Goal: Transaction & Acquisition: Book appointment/travel/reservation

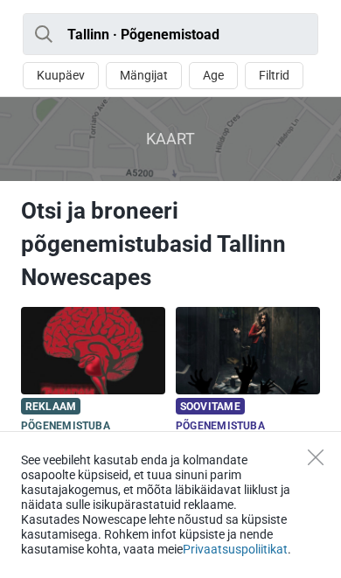
click at [313, 454] on icon "Close" at bounding box center [316, 458] width 16 height 16
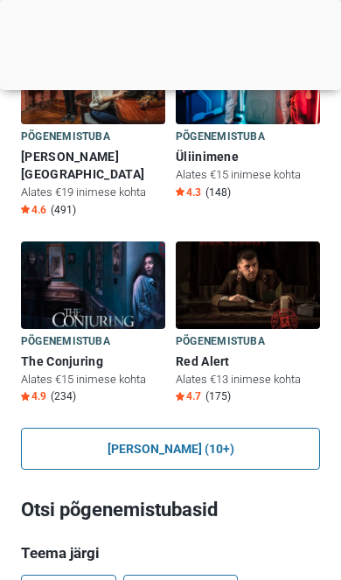
scroll to position [1622, 0]
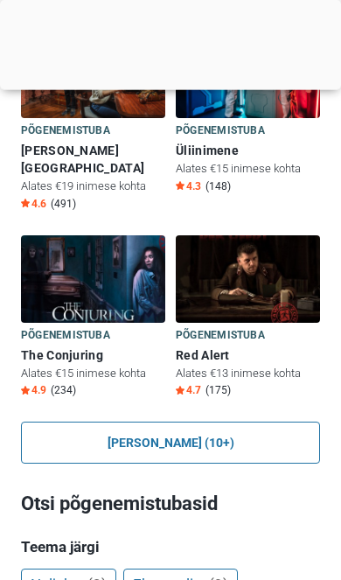
click at [116, 422] on link "Näita kõiki (10+)" at bounding box center [170, 443] width 299 height 42
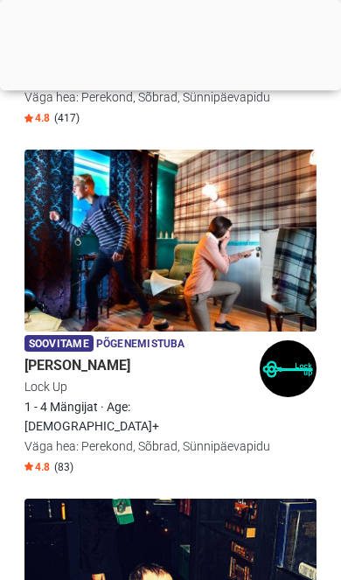
scroll to position [2059, 0]
click at [247, 499] on img at bounding box center [170, 590] width 292 height 182
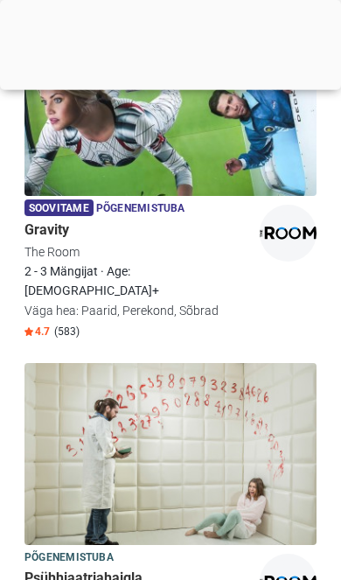
scroll to position [3588, 0]
click at [304, 363] on img at bounding box center [170, 454] width 292 height 182
click at [293, 363] on img at bounding box center [170, 454] width 292 height 182
click at [267, 363] on img at bounding box center [170, 454] width 292 height 182
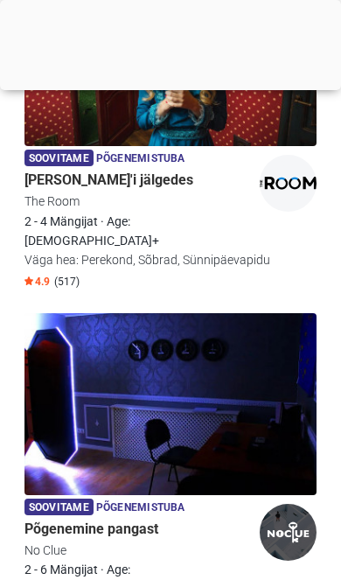
scroll to position [1548, 0]
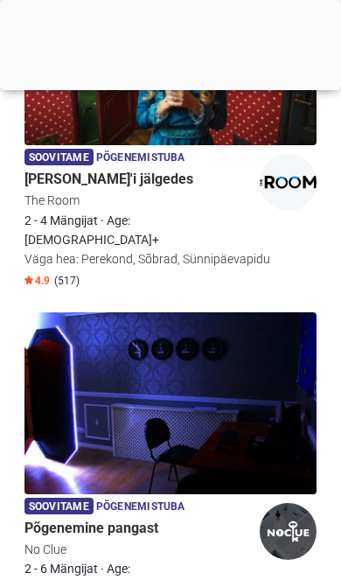
click at [285, 312] on img at bounding box center [170, 403] width 292 height 182
click at [303, 312] on img at bounding box center [170, 403] width 292 height 182
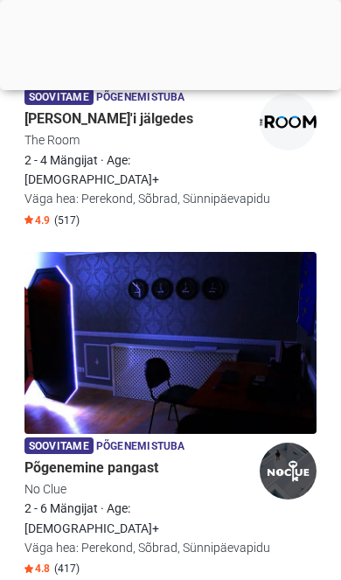
click at [286, 252] on img at bounding box center [170, 343] width 292 height 182
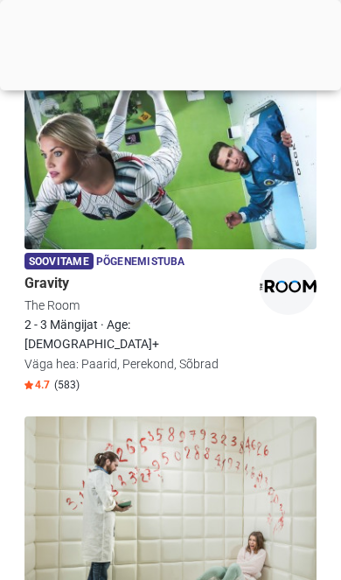
scroll to position [3535, 0]
click at [192, 416] on img at bounding box center [170, 507] width 292 height 182
click at [277, 416] on img at bounding box center [170, 507] width 292 height 182
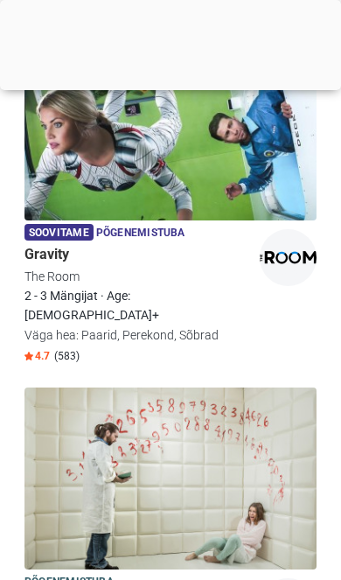
click at [250, 388] on img at bounding box center [170, 479] width 292 height 182
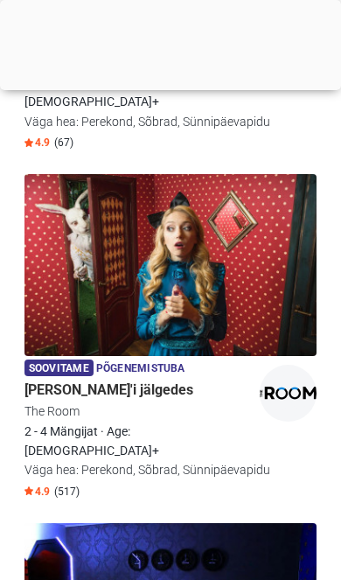
scroll to position [1338, 0]
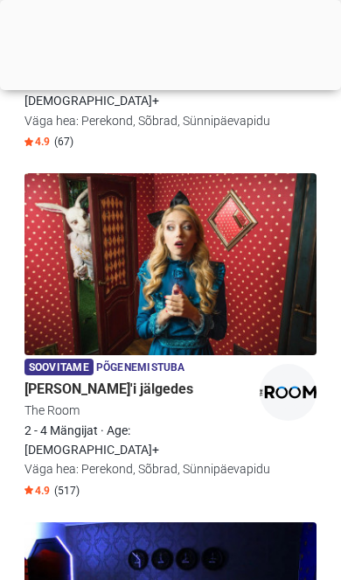
click at [59, 173] on img at bounding box center [170, 264] width 292 height 182
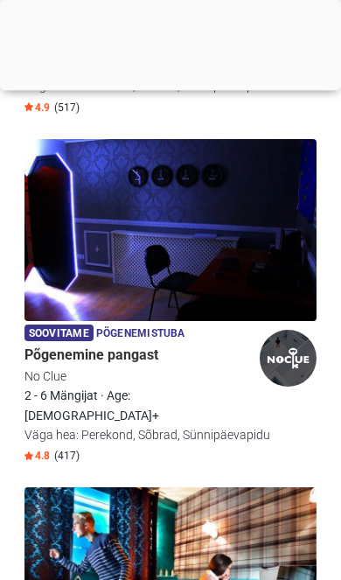
scroll to position [1722, 0]
click at [288, 206] on img at bounding box center [170, 230] width 292 height 182
click at [292, 159] on img at bounding box center [170, 230] width 292 height 182
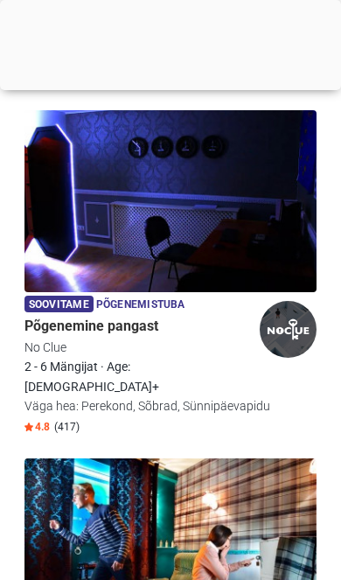
click at [264, 173] on img at bounding box center [170, 201] width 292 height 182
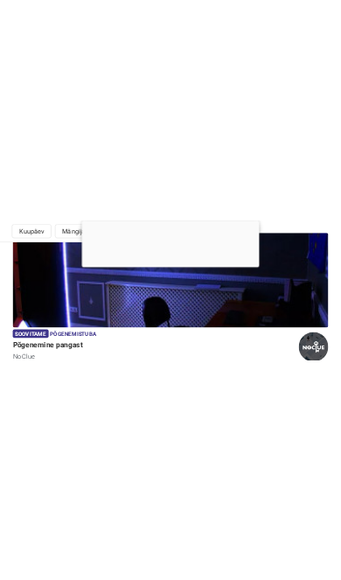
scroll to position [1638, 0]
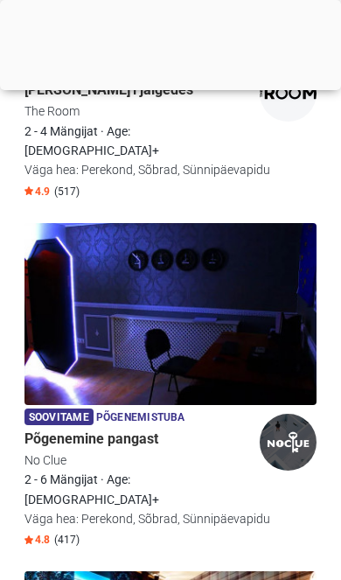
click at [118, 430] on h5 "Põgenemine pangast" at bounding box center [170, 438] width 292 height 17
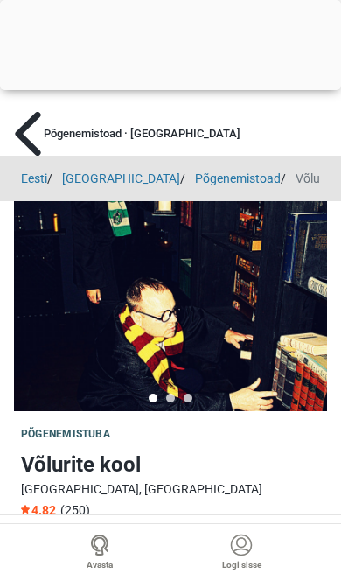
click at [32, 135] on img at bounding box center [27, 134] width 29 height 44
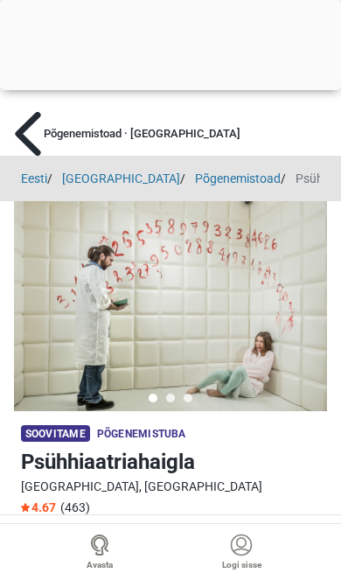
click at [34, 130] on img at bounding box center [27, 134] width 29 height 44
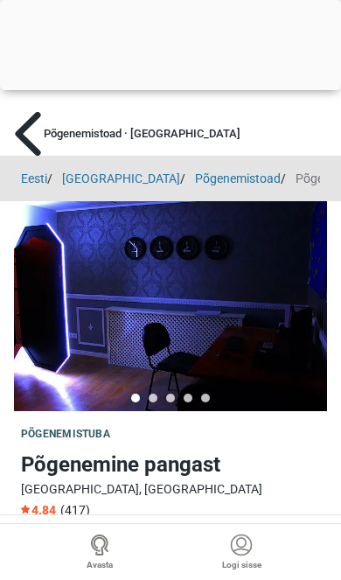
click at [21, 129] on img at bounding box center [27, 134] width 29 height 44
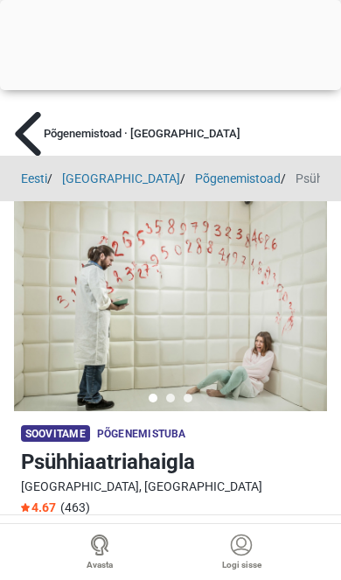
click at [28, 133] on img at bounding box center [27, 134] width 29 height 44
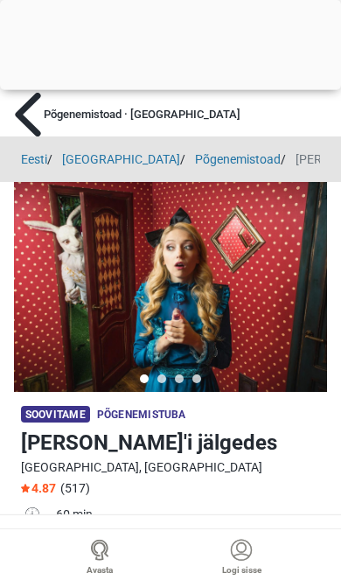
scroll to position [31, 0]
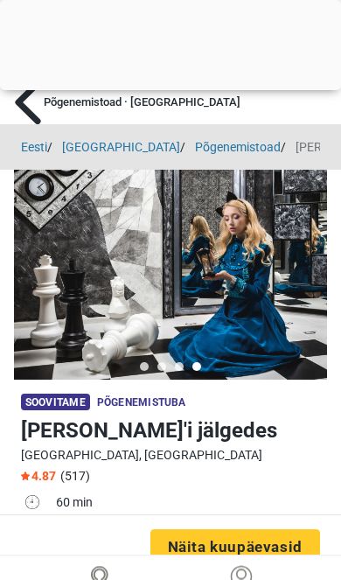
click at [31, 109] on img at bounding box center [27, 102] width 29 height 44
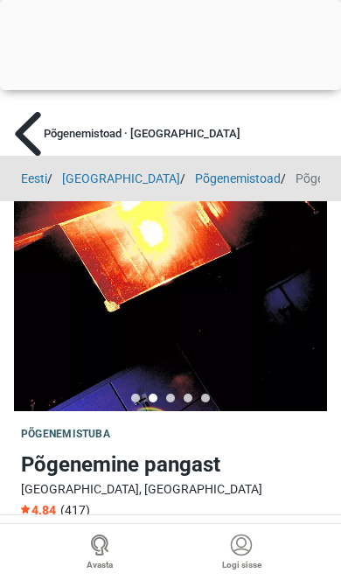
click at [30, 133] on img at bounding box center [27, 134] width 29 height 44
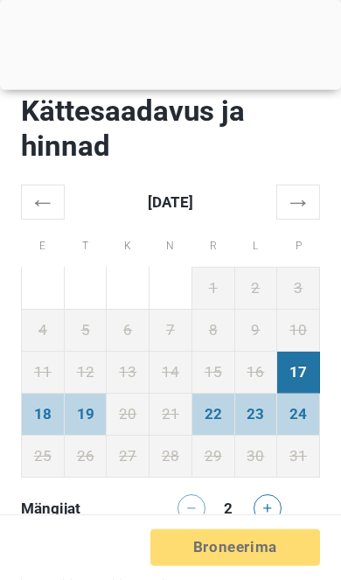
scroll to position [4336, 0]
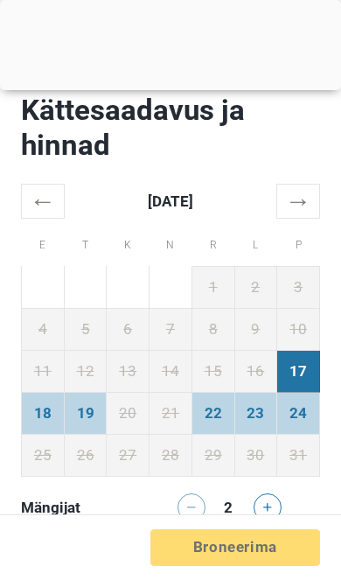
click at [267, 503] on icon at bounding box center [267, 507] width 9 height 9
click at [266, 503] on icon at bounding box center [267, 507] width 9 height 9
click at [267, 503] on icon at bounding box center [267, 507] width 9 height 9
click at [181, 493] on button at bounding box center [192, 507] width 28 height 28
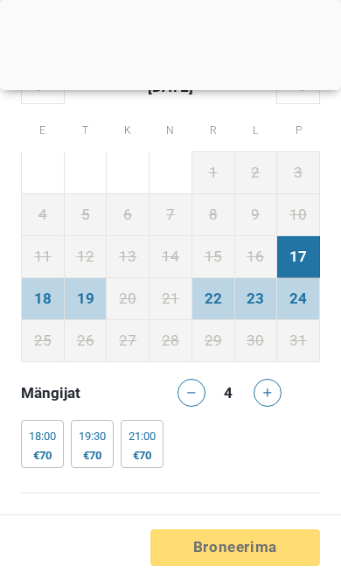
scroll to position [4351, 0]
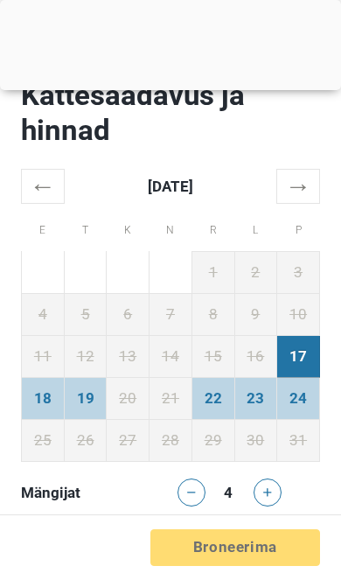
click at [36, 548] on div "€70" at bounding box center [42, 555] width 27 height 14
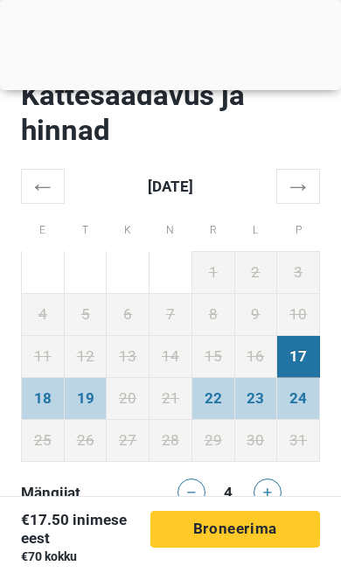
click at [248, 532] on span "Broneerima" at bounding box center [235, 528] width 84 height 17
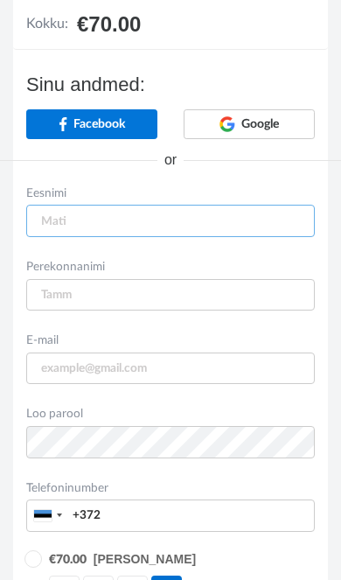
click at [143, 229] on input "text" at bounding box center [170, 221] width 289 height 32
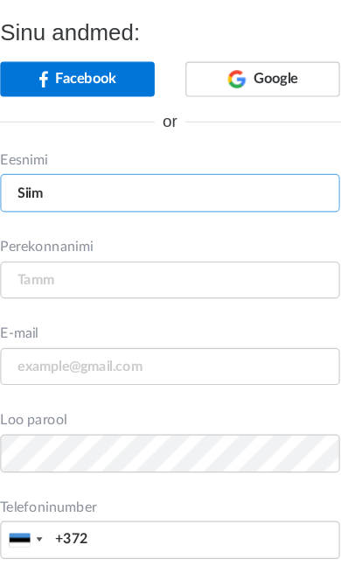
type input "Siim"
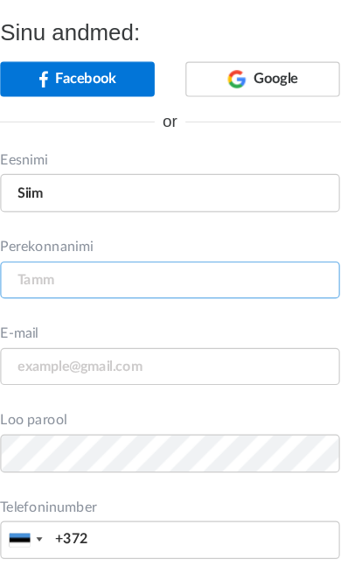
click at [98, 280] on input "text" at bounding box center [170, 296] width 289 height 32
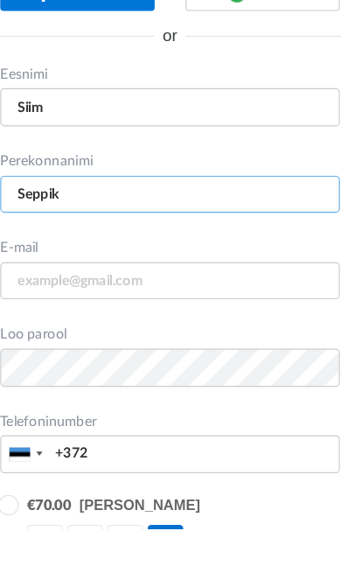
type input "Seppik"
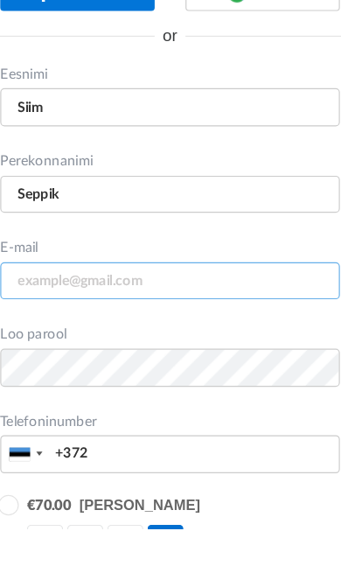
click at [132, 353] on input "email" at bounding box center [170, 369] width 289 height 32
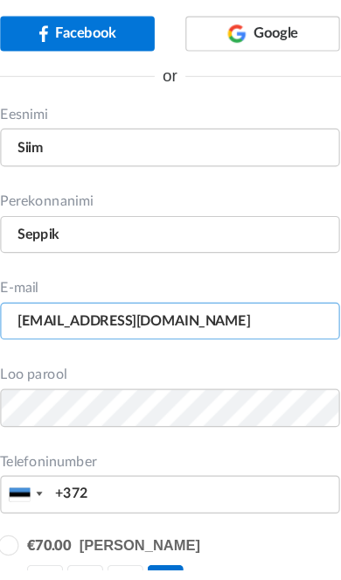
type input "[EMAIL_ADDRESS][DOMAIN_NAME]"
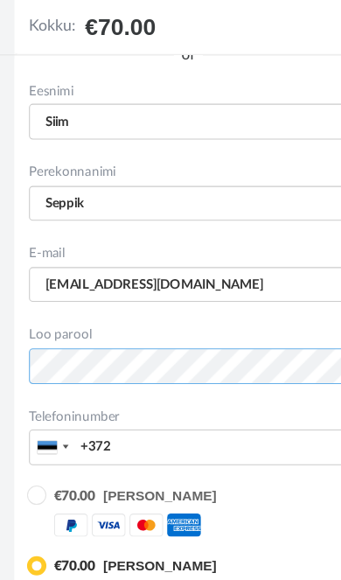
scroll to position [345, 0]
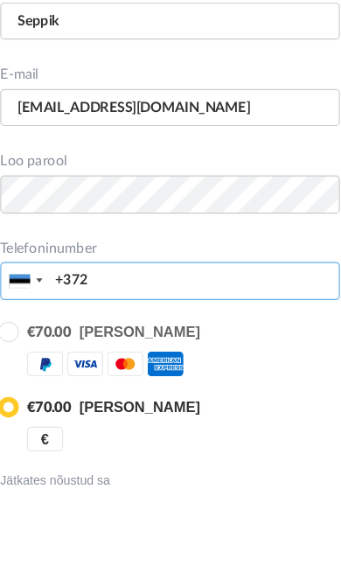
click at [159, 389] on input "+372" at bounding box center [170, 405] width 289 height 32
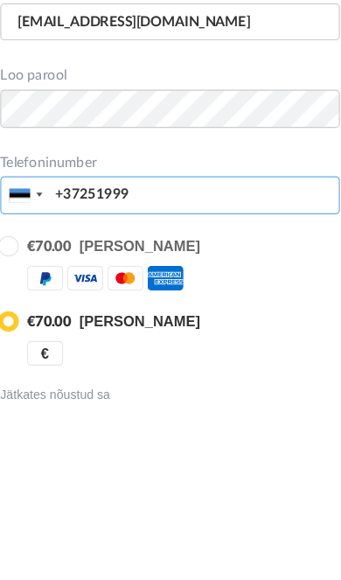
type input "+37251999"
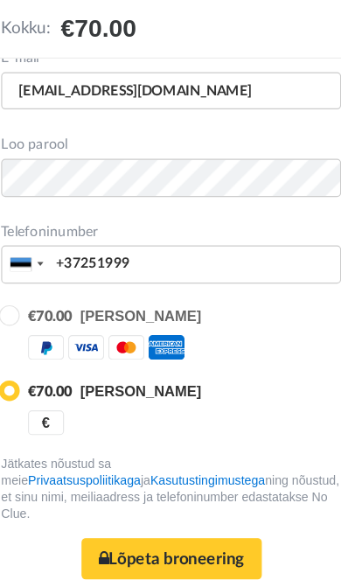
scroll to position [527, 0]
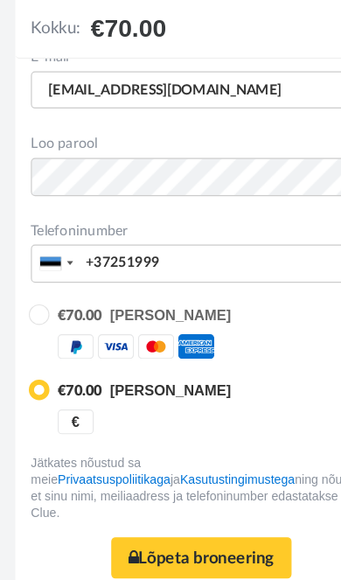
click at [31, 269] on input "radio" at bounding box center [31, 265] width 11 height 11
radio input "true"
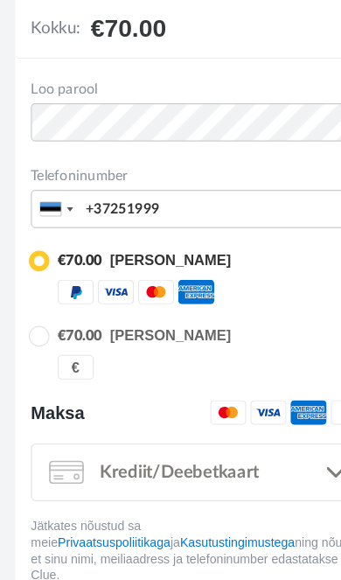
scroll to position [623, 0]
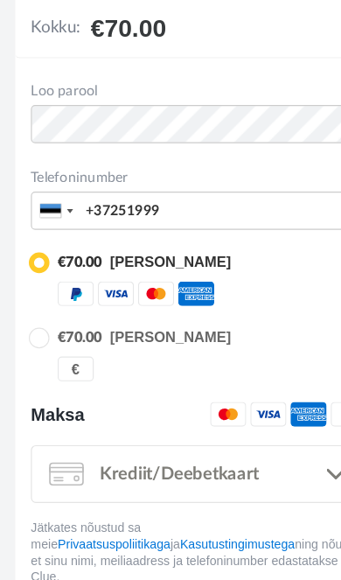
click at [262, 399] on link ".... Krediit/Deebetkaart" at bounding box center [170, 402] width 289 height 49
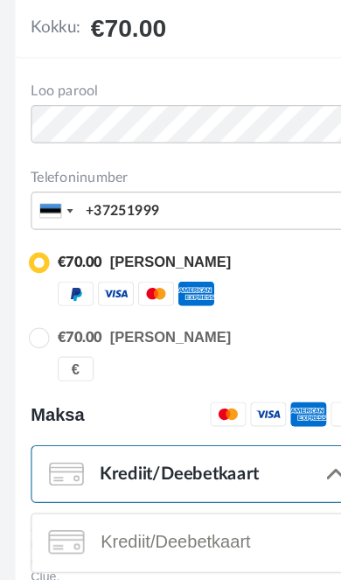
click at [270, 398] on div at bounding box center [170, 290] width 341 height 580
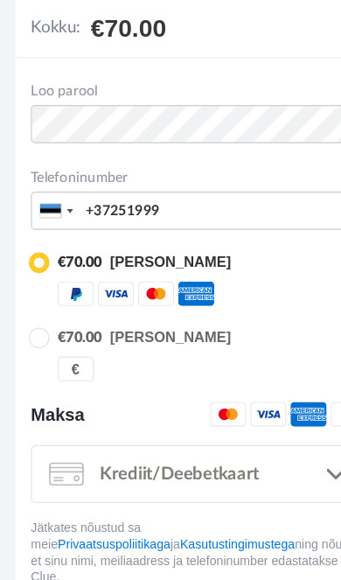
click at [34, 291] on input "radio" at bounding box center [31, 285] width 11 height 11
radio input "true"
radio input "false"
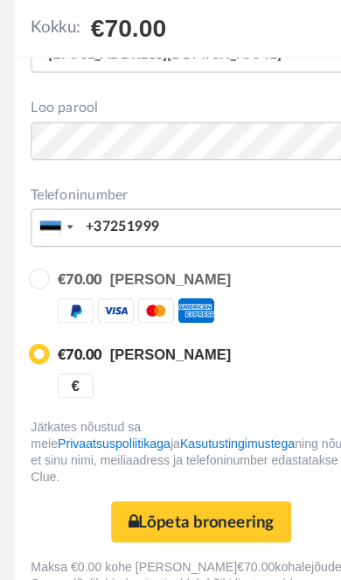
scroll to position [527, 0]
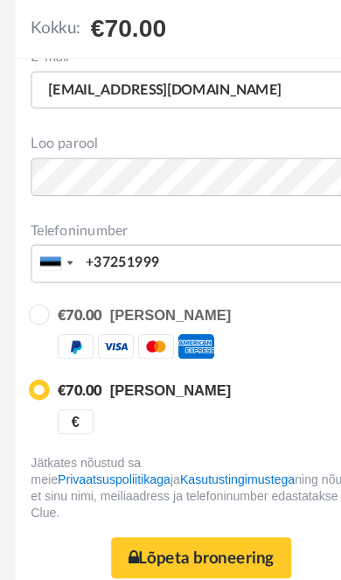
click at [206, 461] on button "Lõpeta broneering Turvaline makse" at bounding box center [170, 473] width 153 height 35
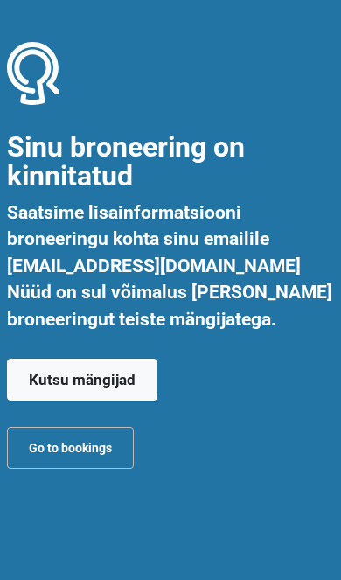
click at [68, 376] on link "Kutsu mängijad" at bounding box center [82, 380] width 150 height 42
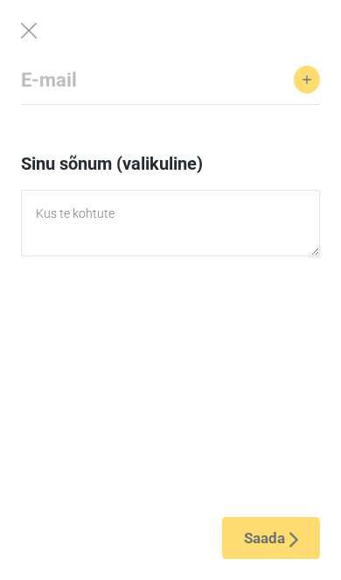
click at [97, 91] on input "email" at bounding box center [157, 80] width 273 height 28
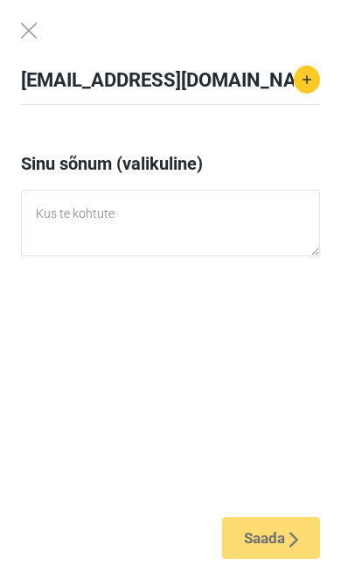
type input "[EMAIL_ADDRESS][DOMAIN_NAME]"
click at [313, 75] on button "button" at bounding box center [307, 80] width 26 height 28
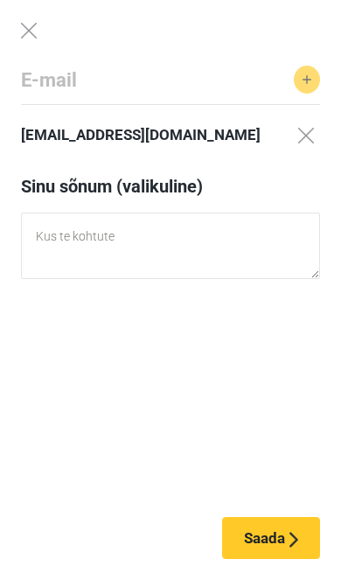
click at [123, 83] on input "email" at bounding box center [157, 80] width 273 height 28
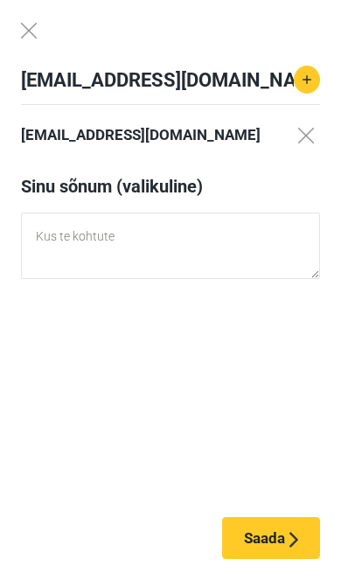
type input "[EMAIL_ADDRESS][DOMAIN_NAME]"
click at [317, 79] on button "button" at bounding box center [307, 80] width 26 height 28
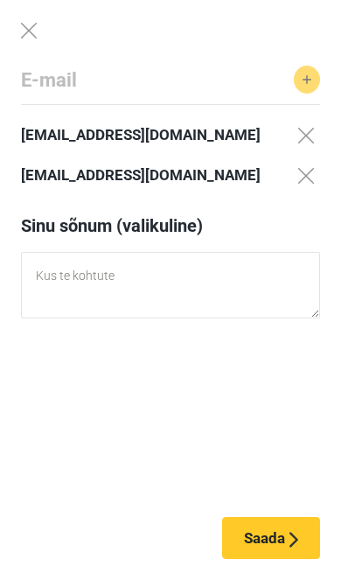
click at [104, 80] on input "email" at bounding box center [157, 80] width 273 height 28
type input "e"
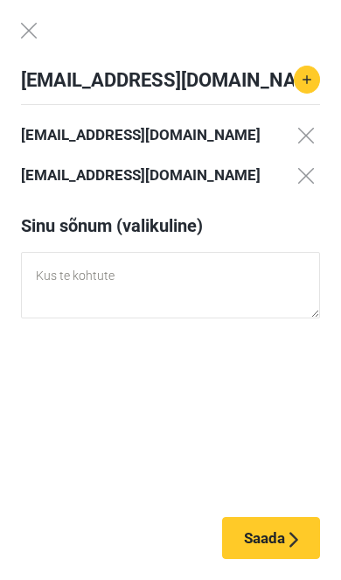
type input "[EMAIL_ADDRESS][DOMAIN_NAME]"
click at [279, 544] on button "Saada" at bounding box center [271, 538] width 98 height 42
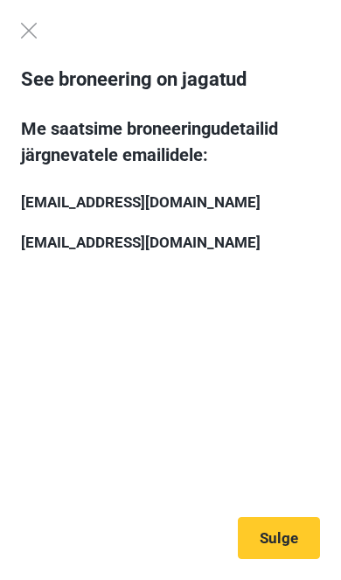
click at [285, 535] on link "Sulge" at bounding box center [279, 538] width 82 height 42
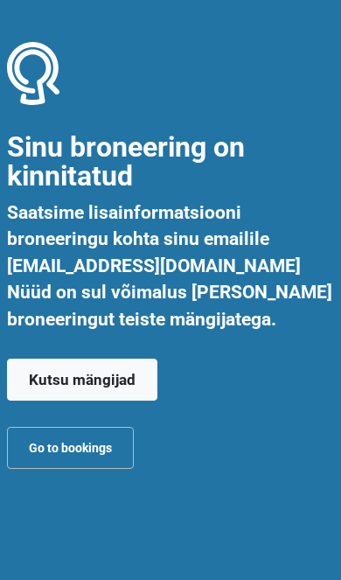
scroll to position [275, 0]
click at [75, 454] on link "Go to bookings" at bounding box center [70, 448] width 127 height 42
